Goal: Find specific page/section: Find specific page/section

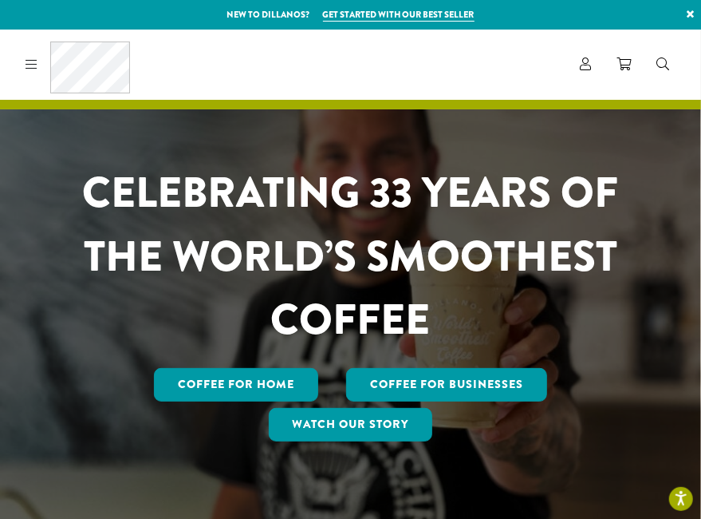
click at [24, 60] on link at bounding box center [28, 64] width 18 height 17
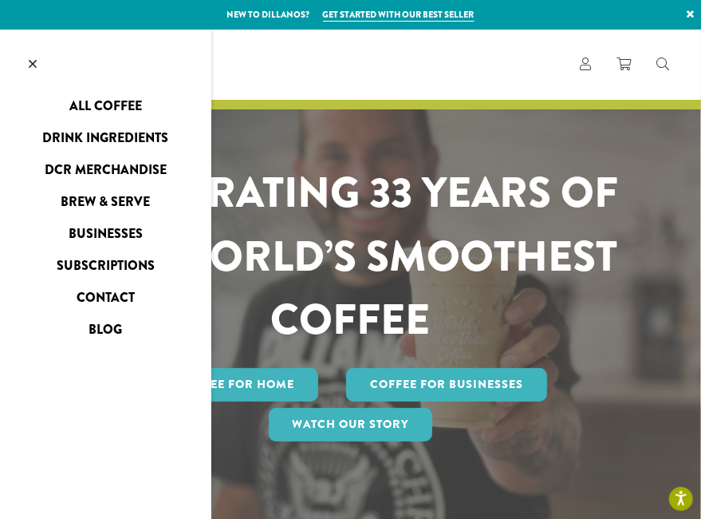
click at [116, 235] on link "Businesses" at bounding box center [105, 234] width 211 height 26
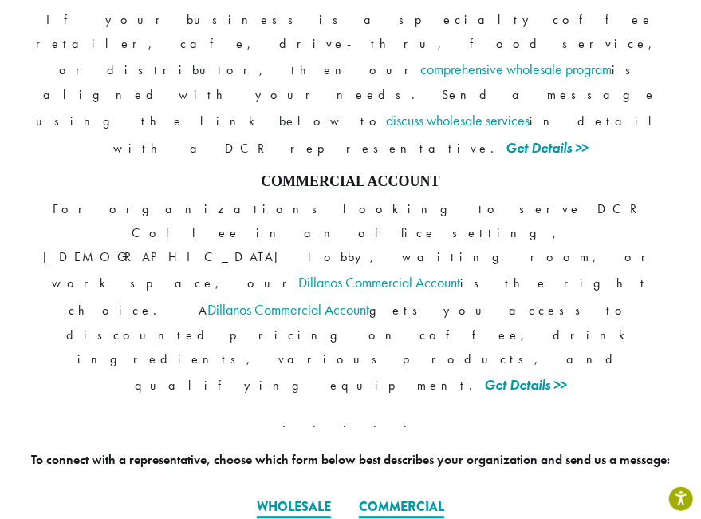
scroll to position [1436, 0]
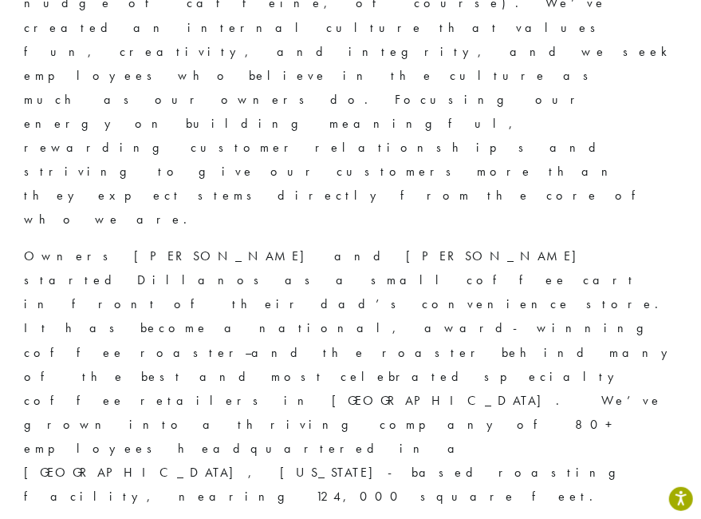
scroll to position [638, 0]
